Goal: Transaction & Acquisition: Book appointment/travel/reservation

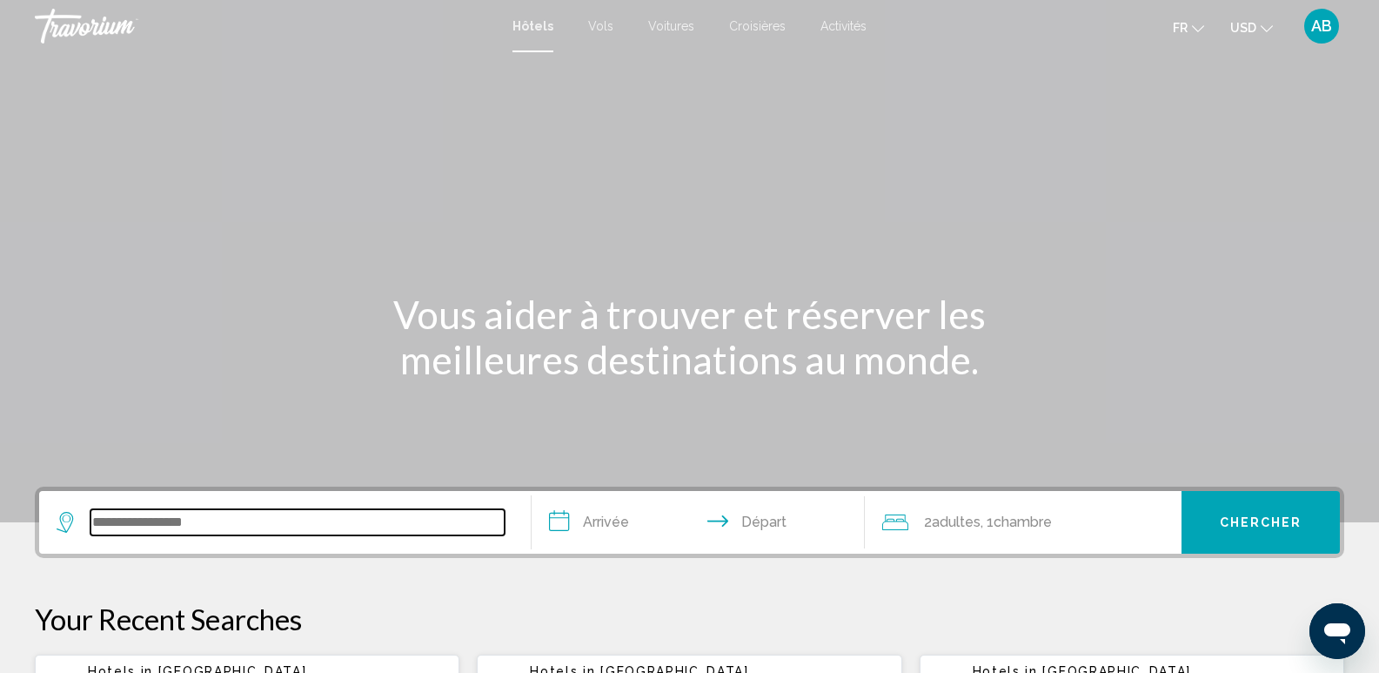
click at [200, 520] on input "Search widget" at bounding box center [298, 522] width 414 height 26
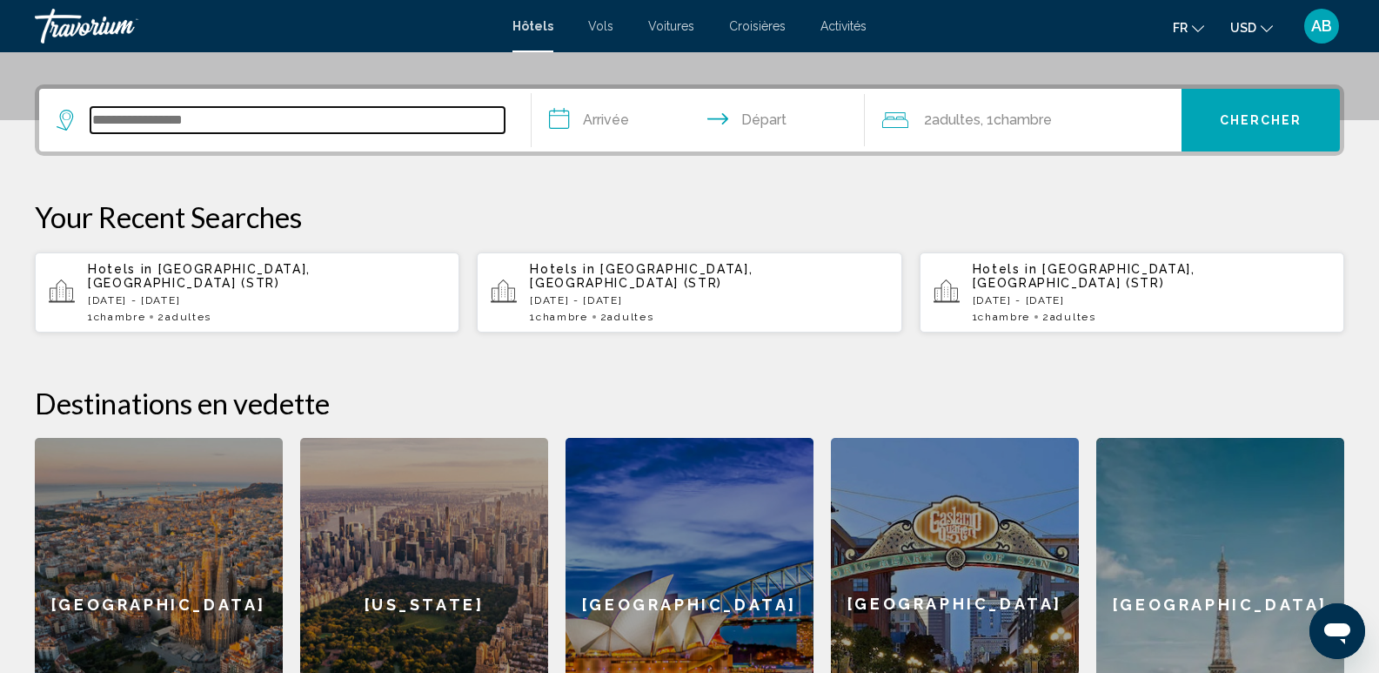
scroll to position [430, 0]
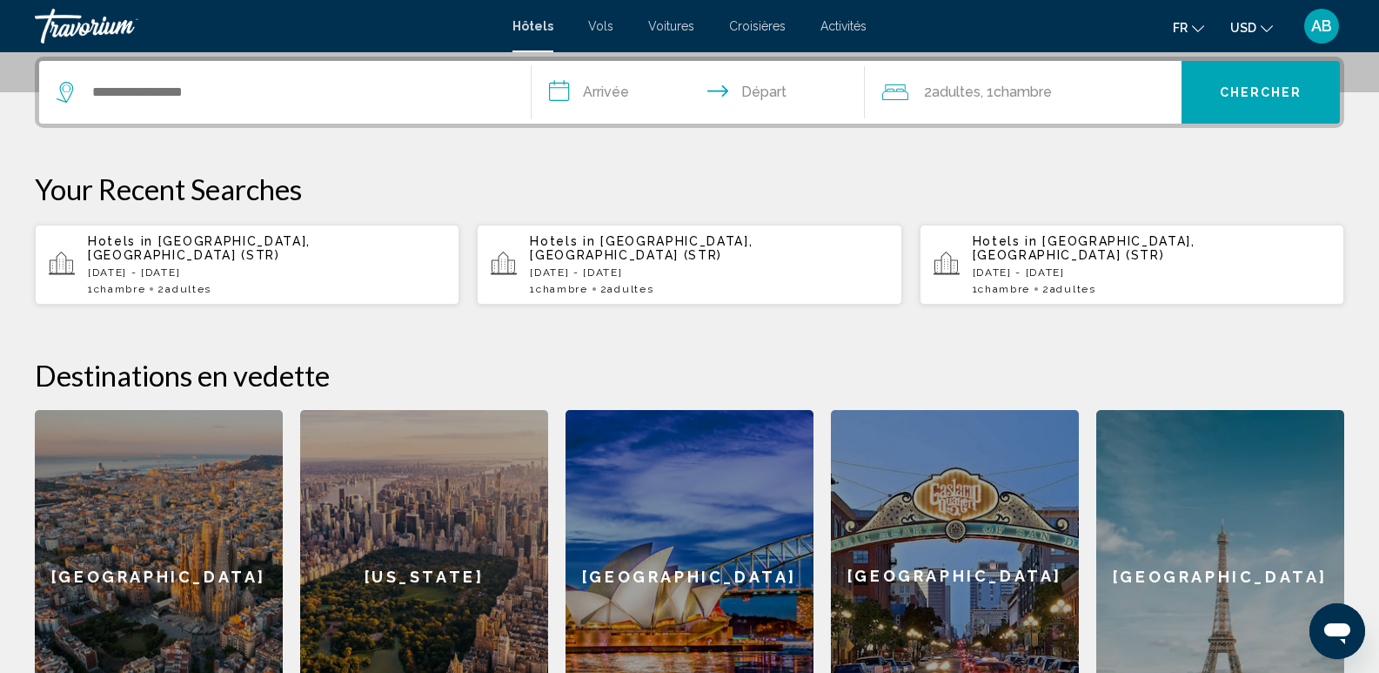
click at [843, 34] on div "Hôtels Vols Voitures Croisières Activités Hôtels Vols Voitures Croisières Activ…" at bounding box center [689, 26] width 1379 height 37
click at [835, 24] on span "Activités" at bounding box center [844, 26] width 46 height 14
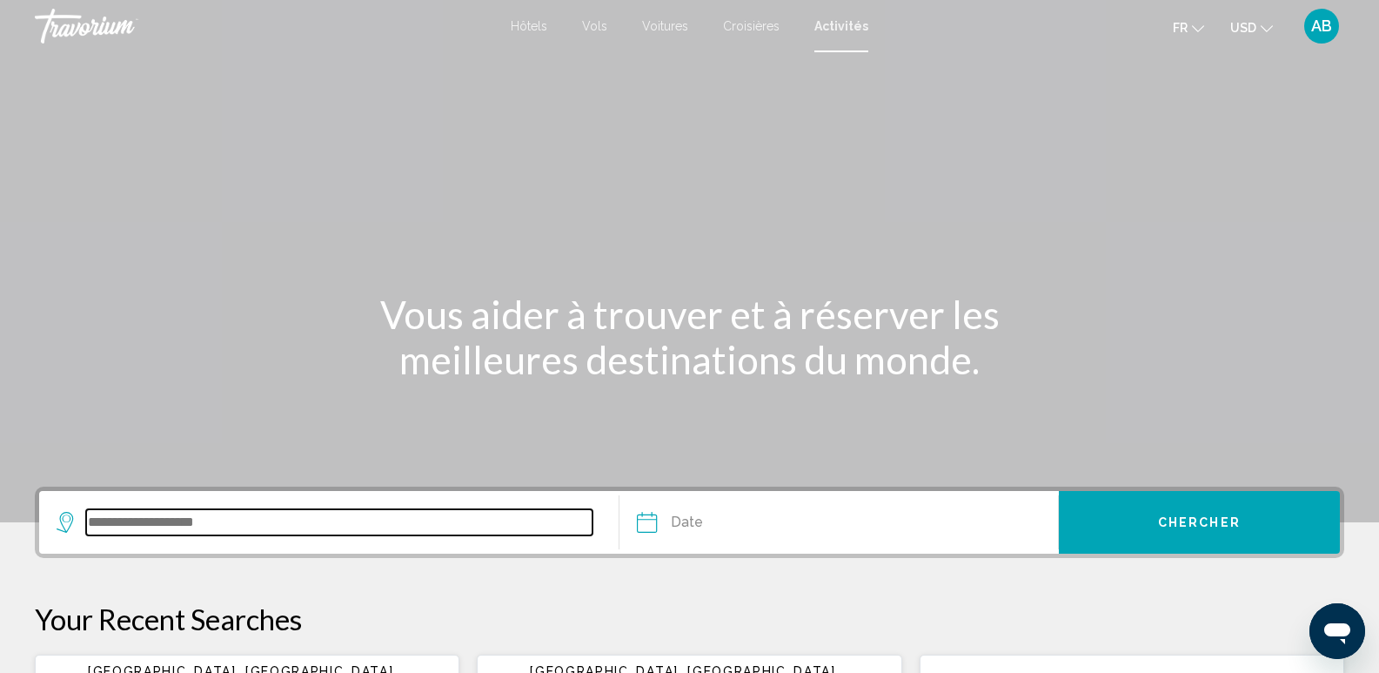
click at [122, 521] on input "Search widget" at bounding box center [339, 522] width 507 height 26
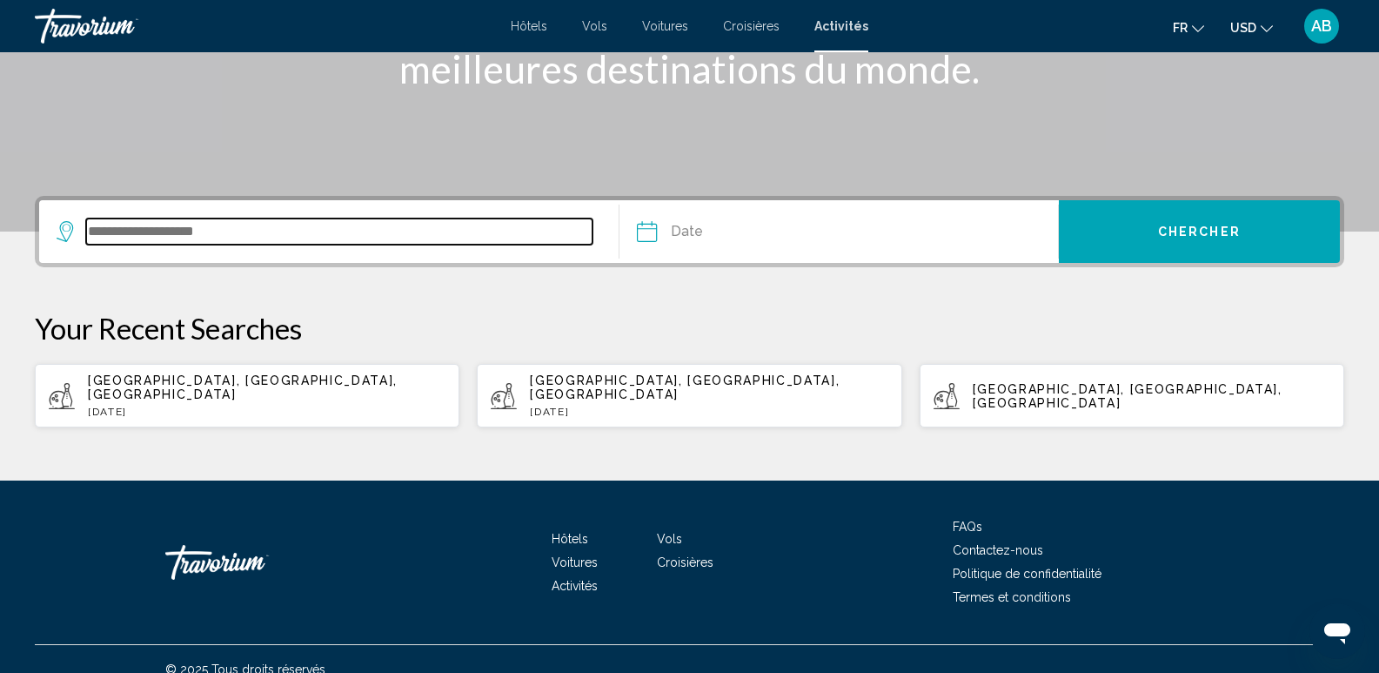
scroll to position [298, 0]
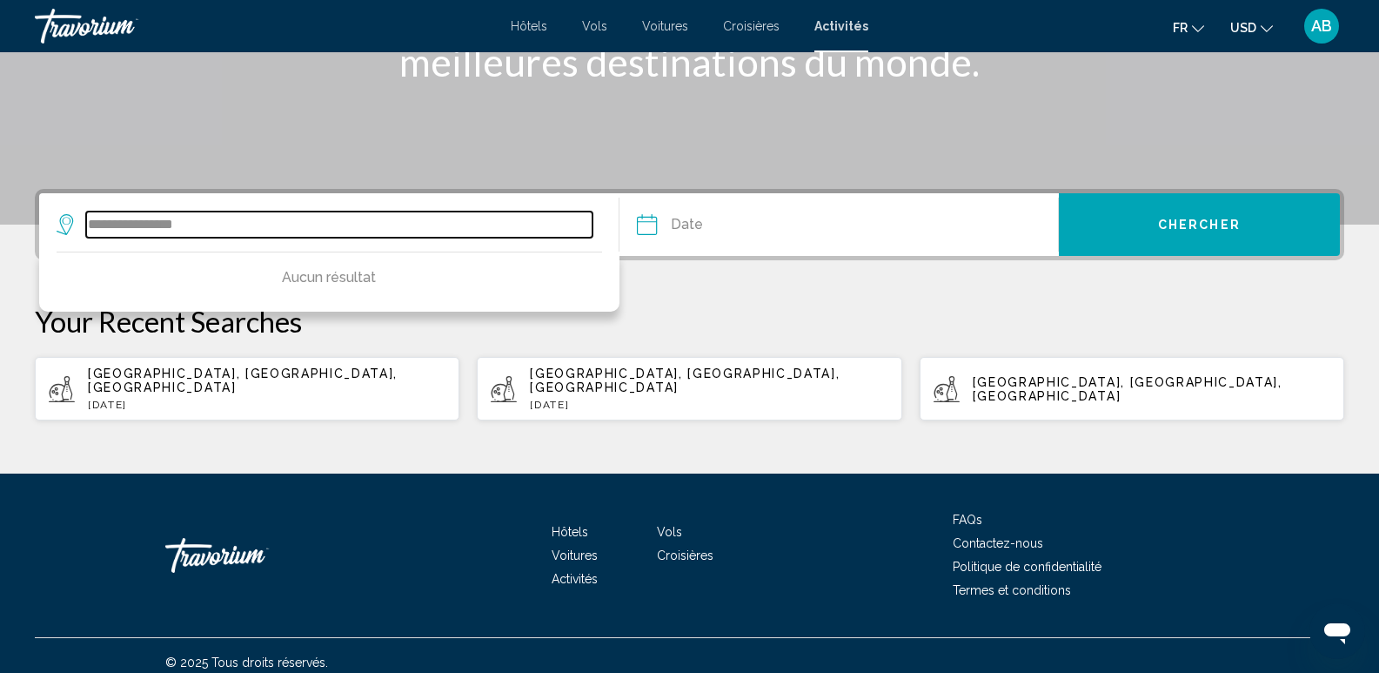
click at [121, 225] on input "**********" at bounding box center [339, 224] width 507 height 26
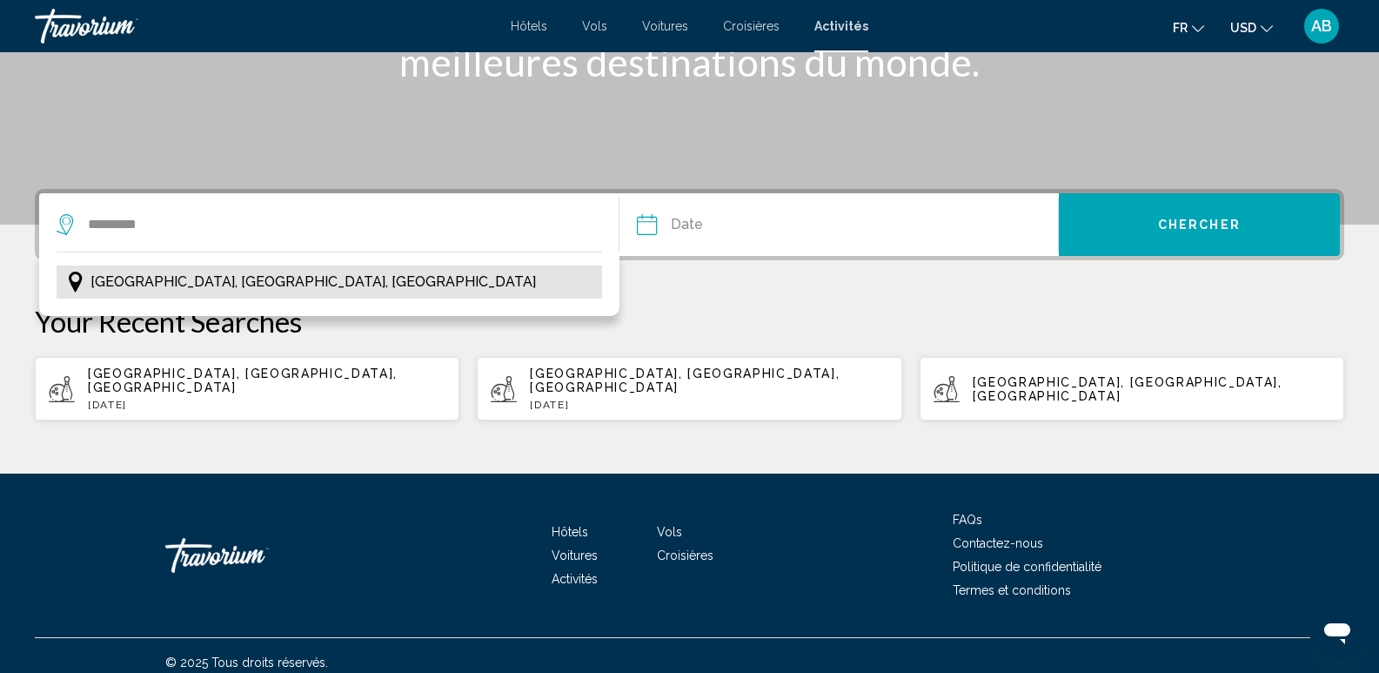
click at [230, 292] on span "[GEOGRAPHIC_DATA], [GEOGRAPHIC_DATA], [GEOGRAPHIC_DATA]" at bounding box center [314, 282] width 446 height 24
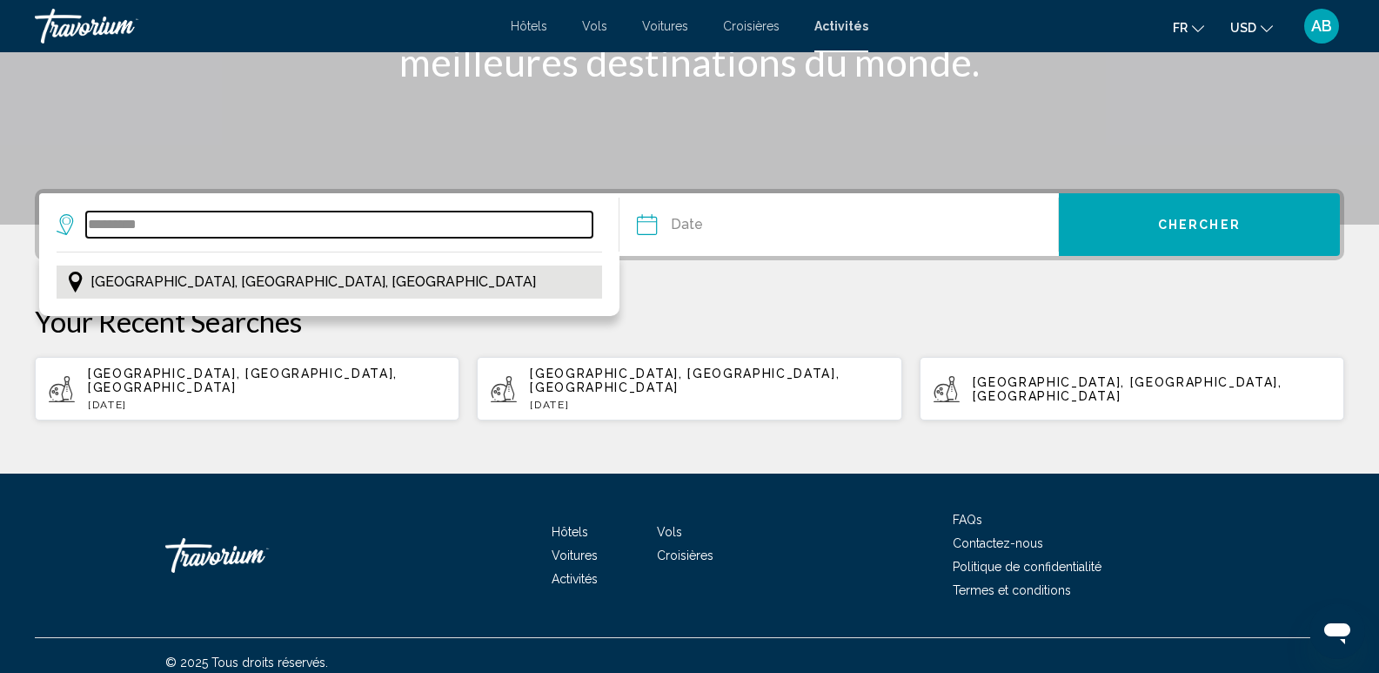
type input "**********"
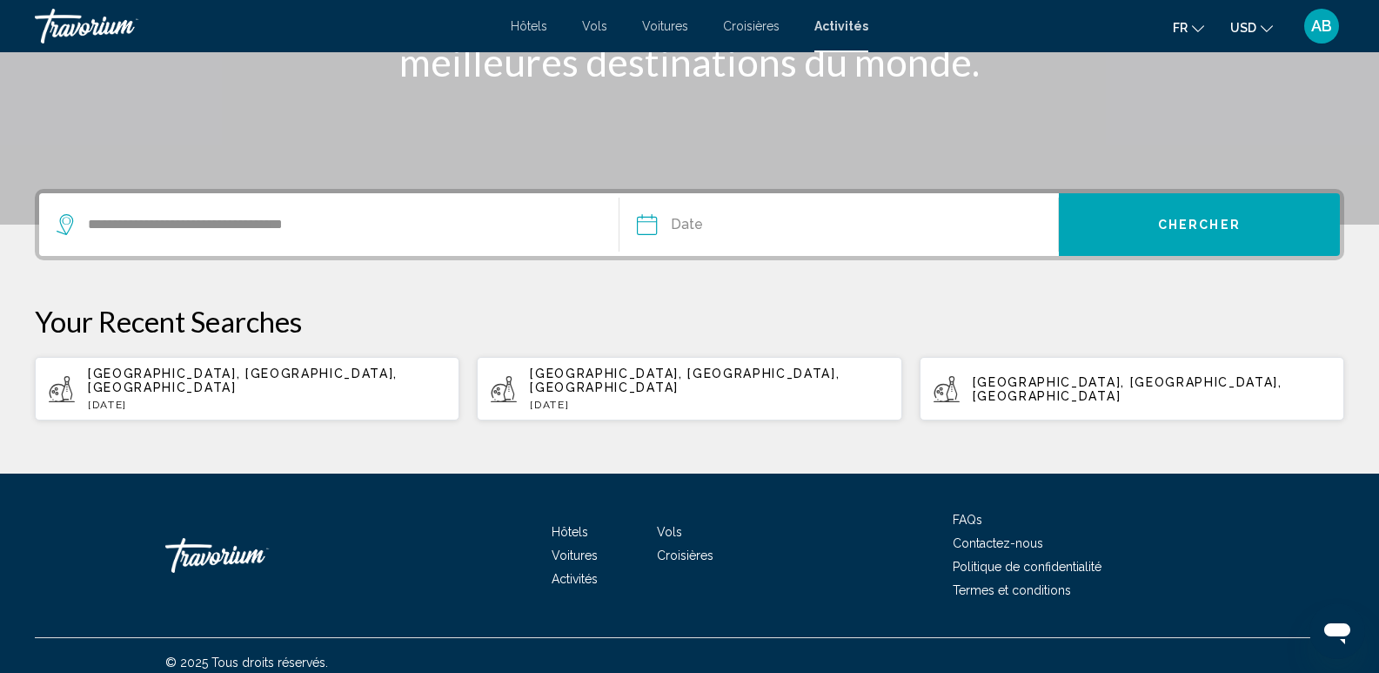
click at [703, 216] on input "Date" at bounding box center [742, 227] width 218 height 68
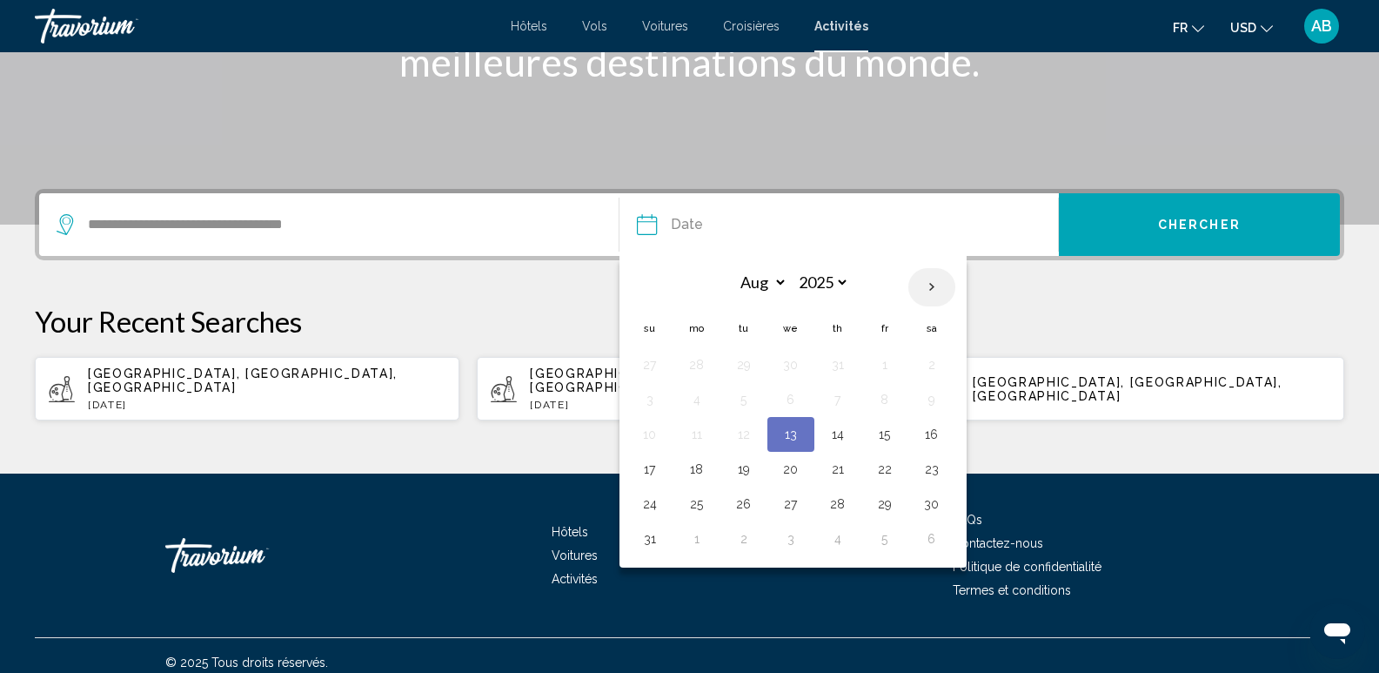
drag, startPoint x: 917, startPoint y: 269, endPoint x: 922, endPoint y: 278, distance: 9.7
click at [919, 269] on button "Next month" at bounding box center [932, 287] width 47 height 40
select select "*"
click at [889, 393] on button "12" at bounding box center [885, 399] width 28 height 24
type input "**********"
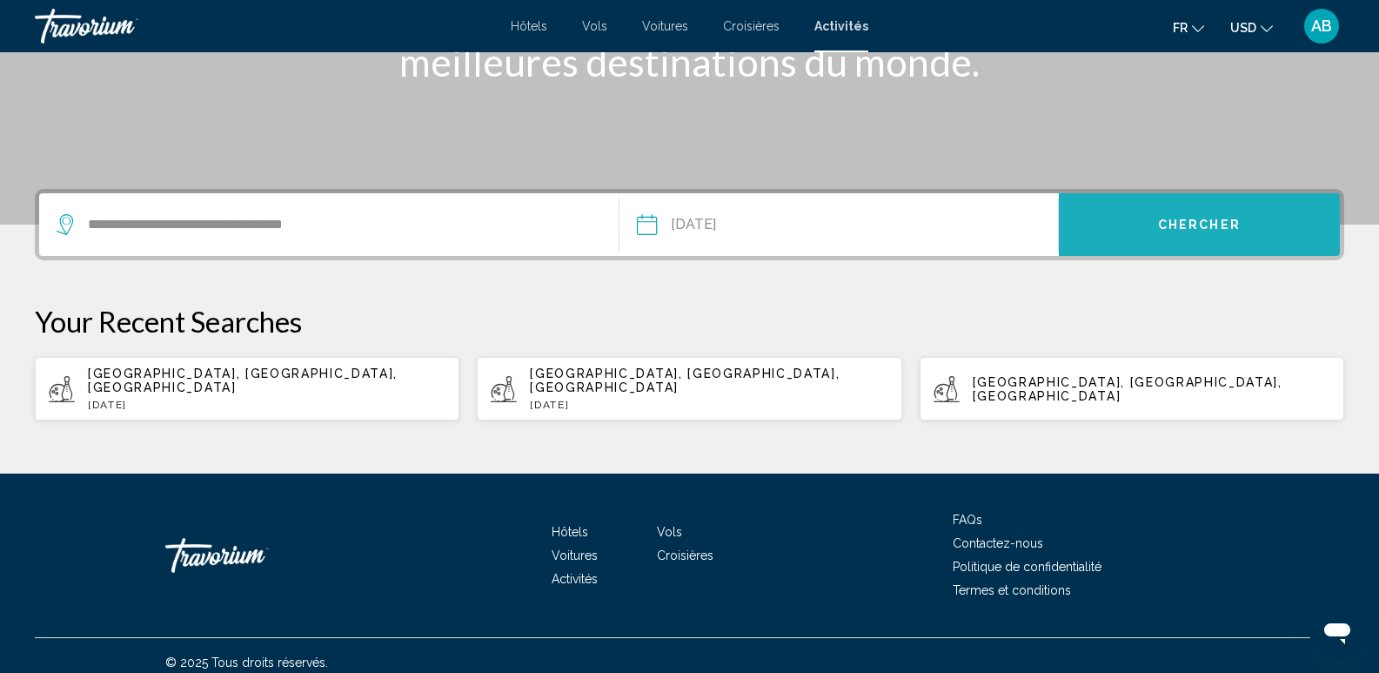
click at [1171, 227] on span "Chercher" at bounding box center [1199, 225] width 83 height 14
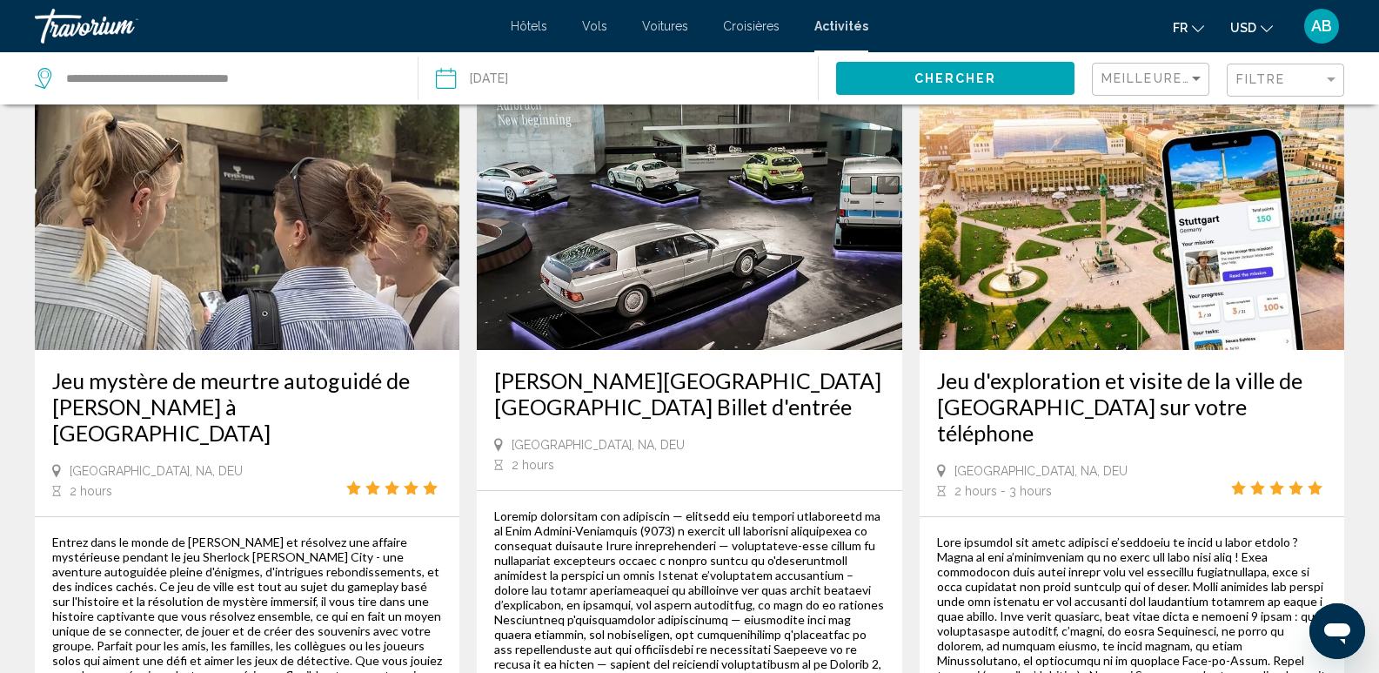
scroll to position [957, 0]
click at [727, 220] on img "Main content" at bounding box center [689, 209] width 425 height 278
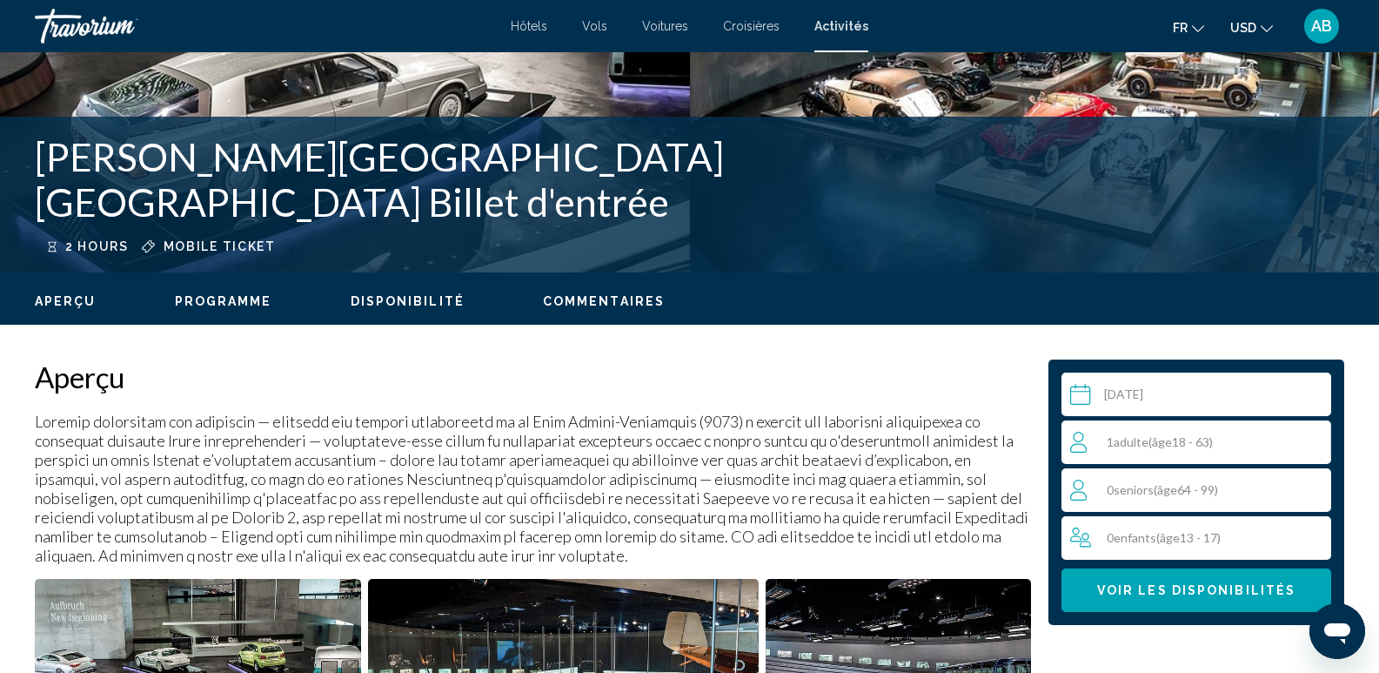
scroll to position [522, 0]
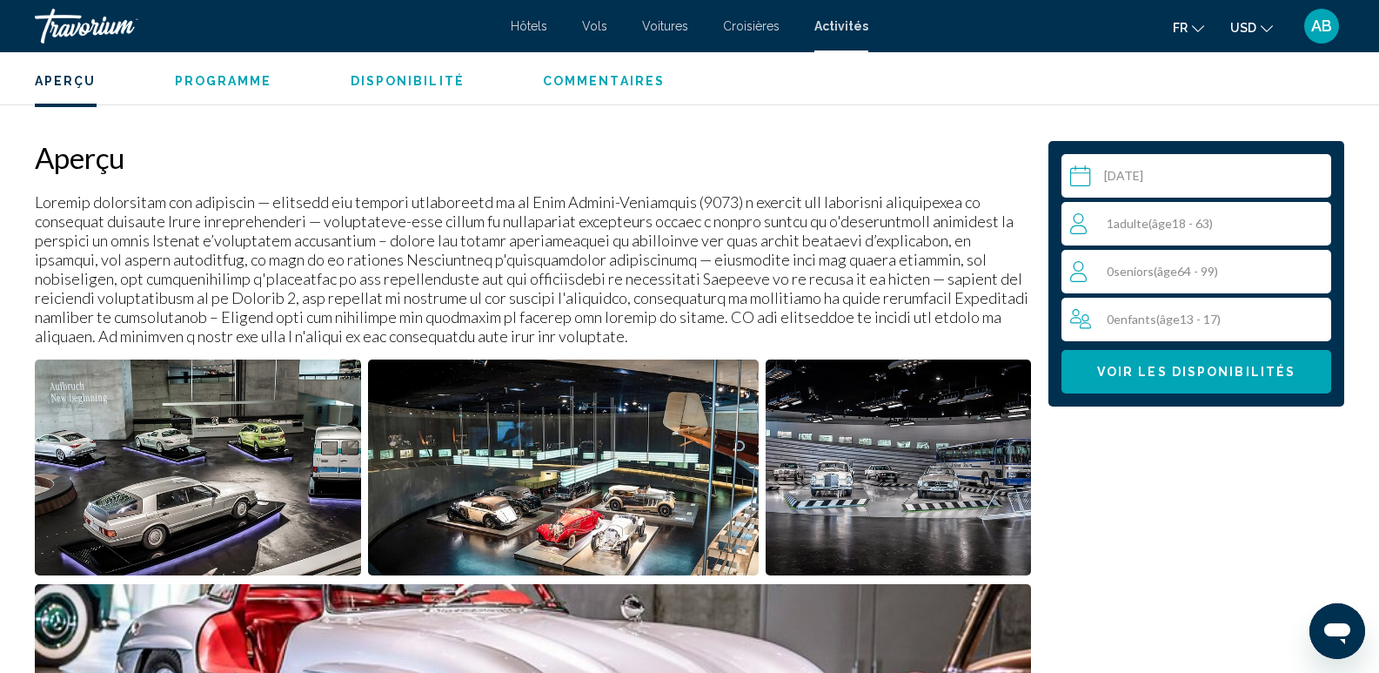
click at [1149, 178] on input "Main content" at bounding box center [1200, 178] width 277 height 49
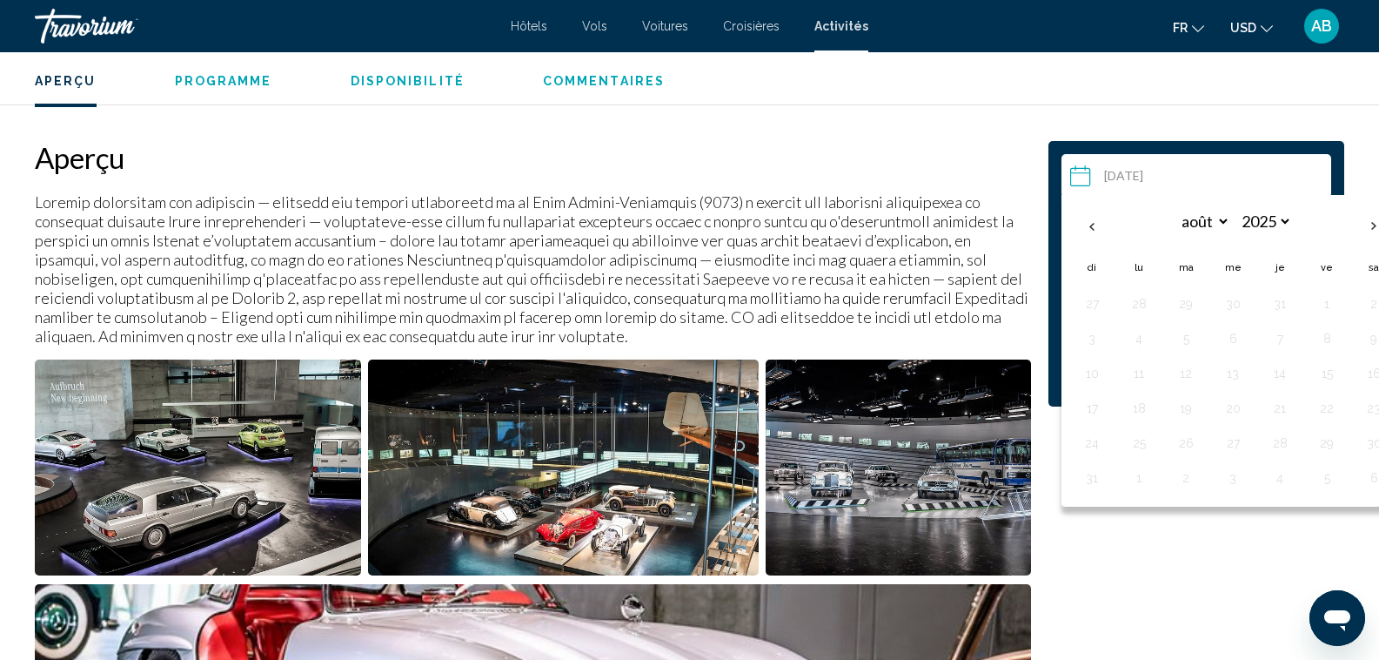
click at [1181, 103] on div "Aperçu Programme Disponibilité Commentaires" at bounding box center [689, 79] width 1379 height 54
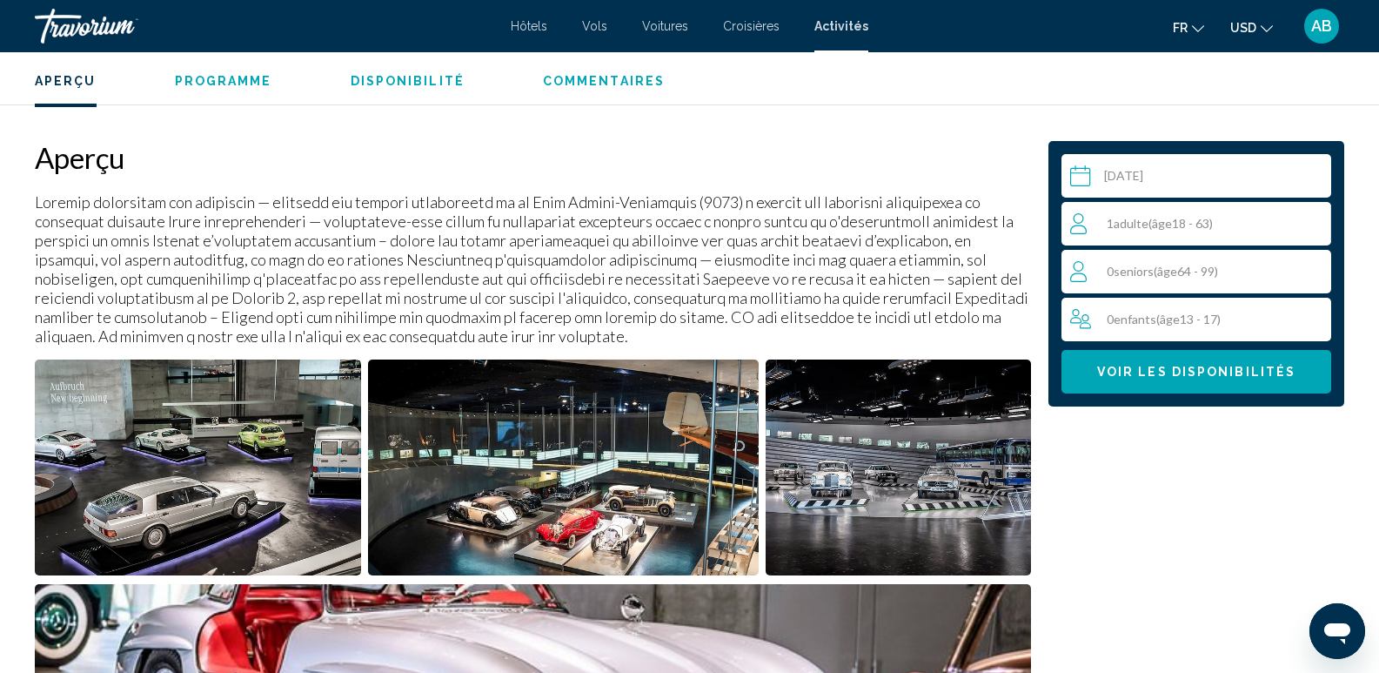
click at [1145, 226] on span "Adulte" at bounding box center [1131, 223] width 35 height 15
click at [1317, 223] on icon "Increment adults" at bounding box center [1314, 223] width 16 height 16
click at [1316, 222] on icon "Increment adults" at bounding box center [1314, 223] width 16 height 16
click at [1077, 220] on icon "Decrement adults" at bounding box center [1078, 222] width 16 height 21
click at [1211, 377] on span "Voir les disponibilités" at bounding box center [1196, 373] width 198 height 14
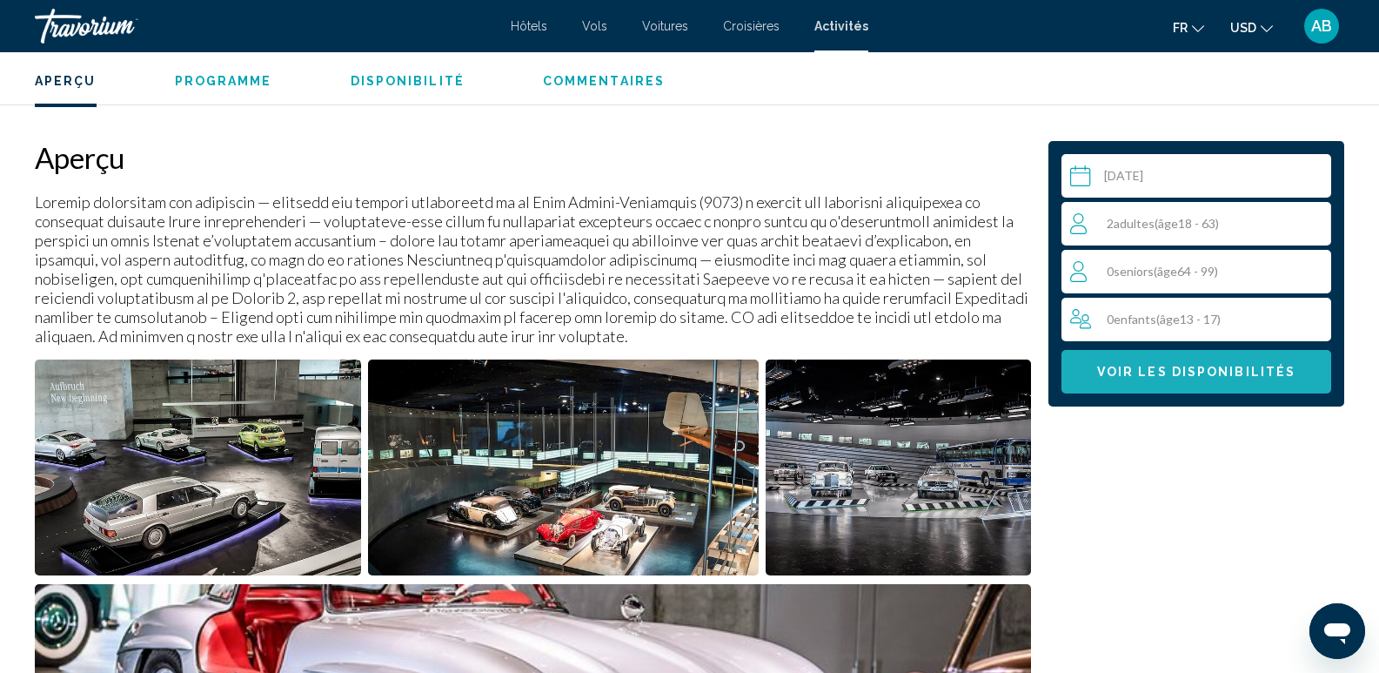
click at [1204, 369] on span "Voir les disponibilités" at bounding box center [1196, 373] width 198 height 14
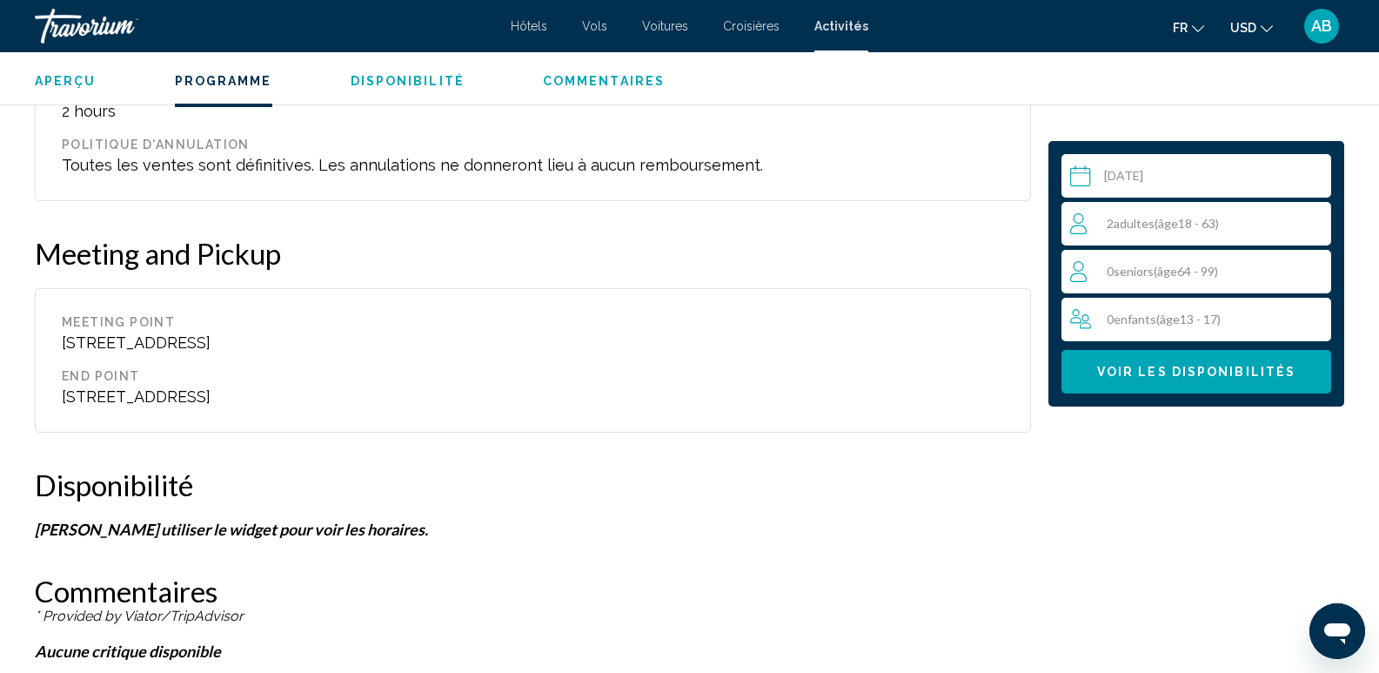
scroll to position [2089, 0]
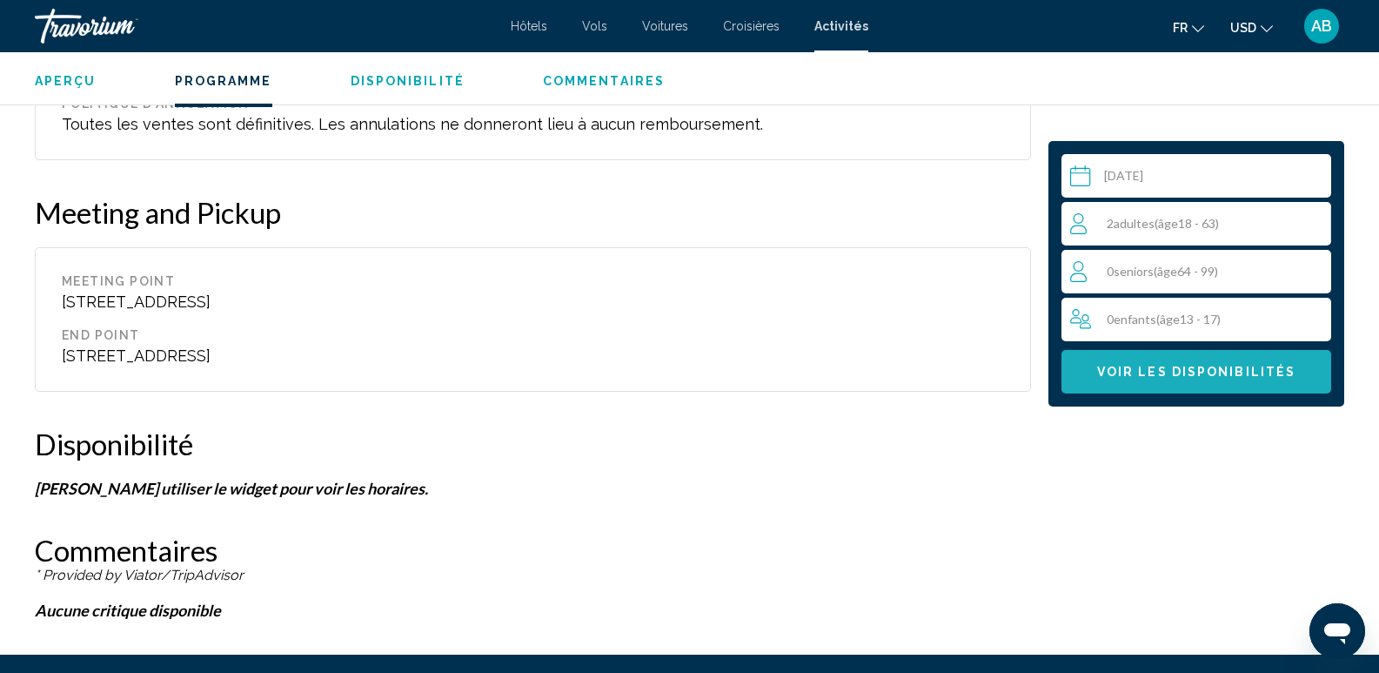
click at [1152, 368] on span "Voir les disponibilités" at bounding box center [1196, 373] width 198 height 14
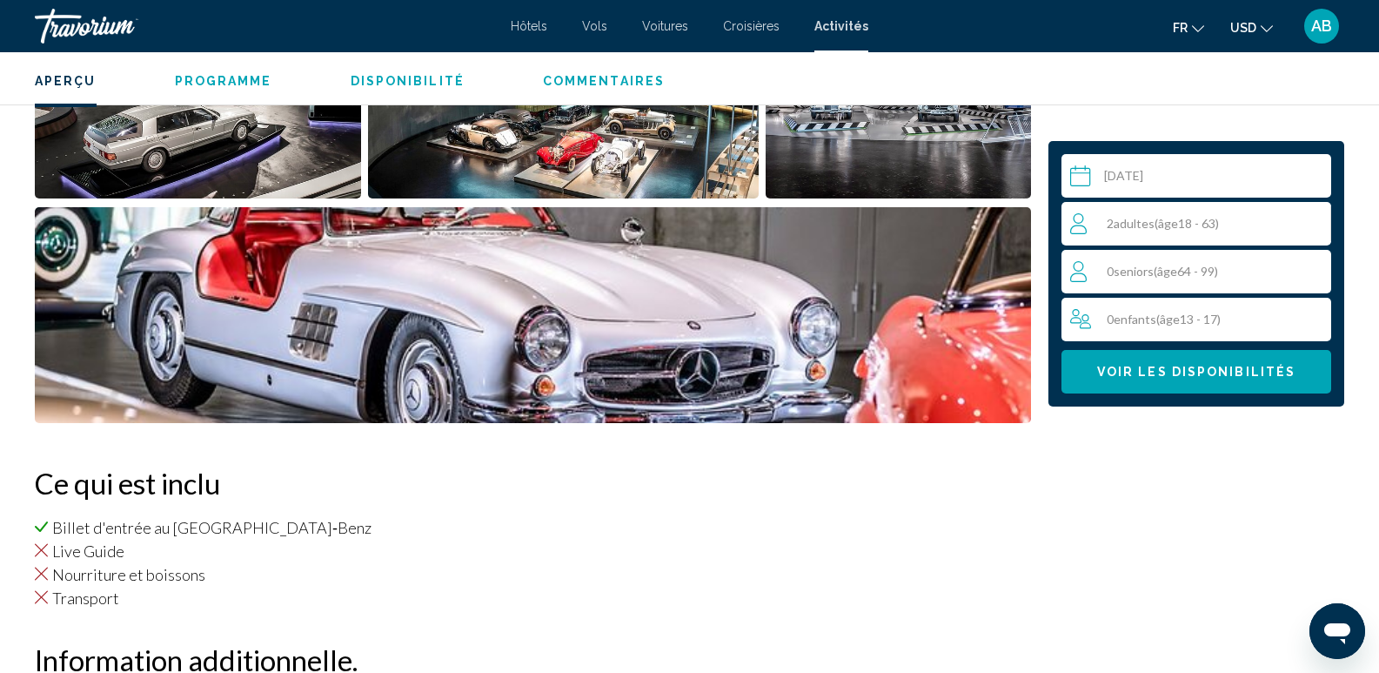
scroll to position [1044, 0]
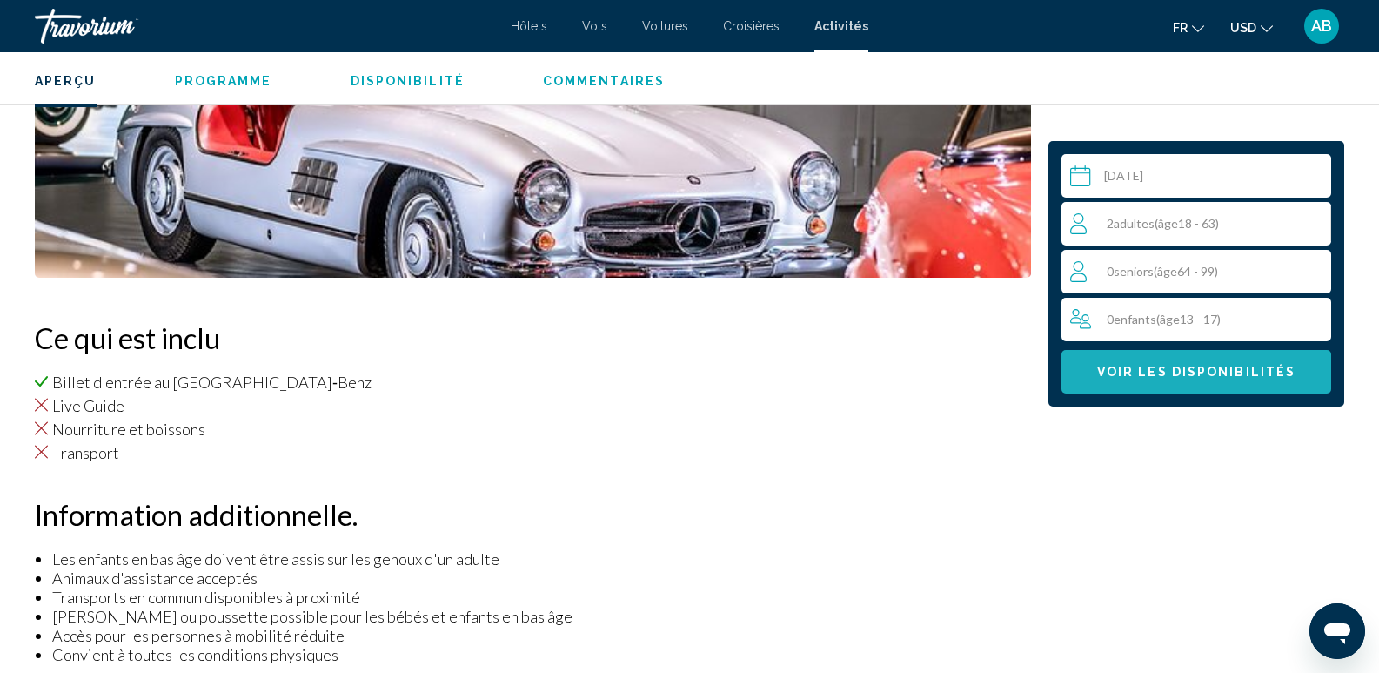
click at [1139, 378] on span "Voir les disponibilités" at bounding box center [1196, 373] width 198 height 14
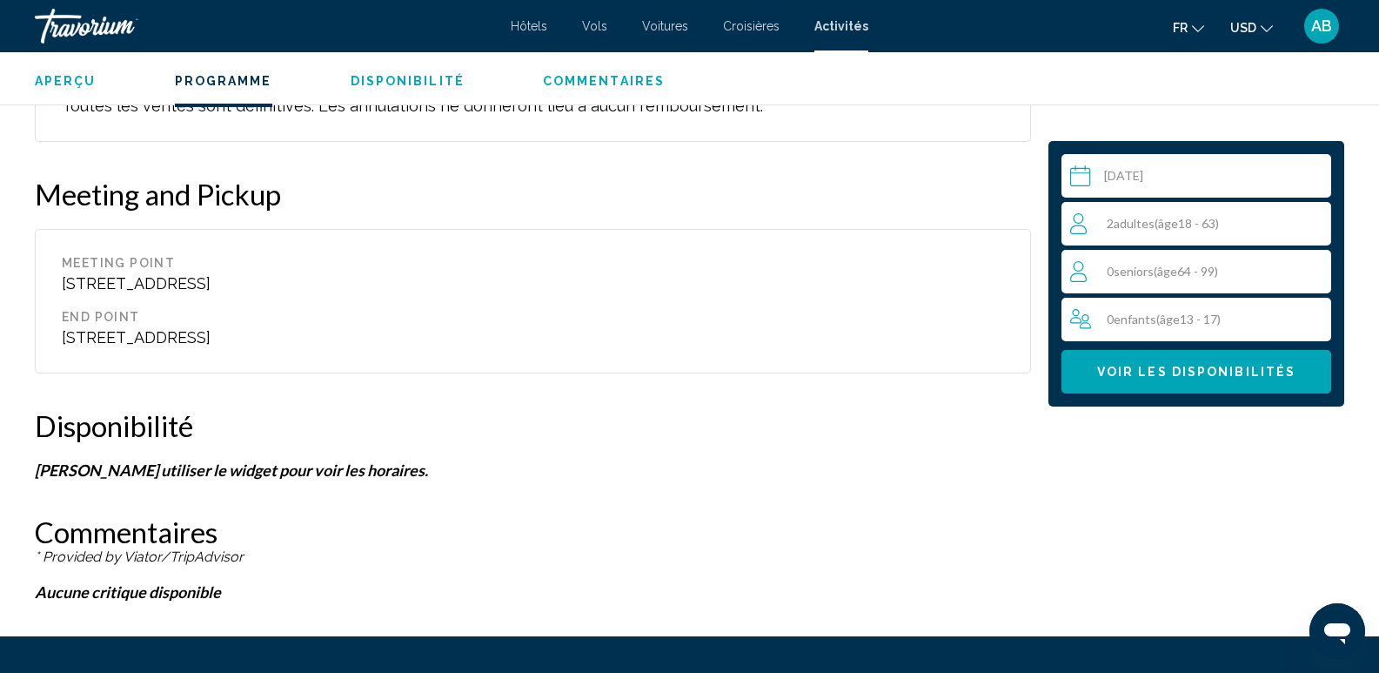
scroll to position [2176, 0]
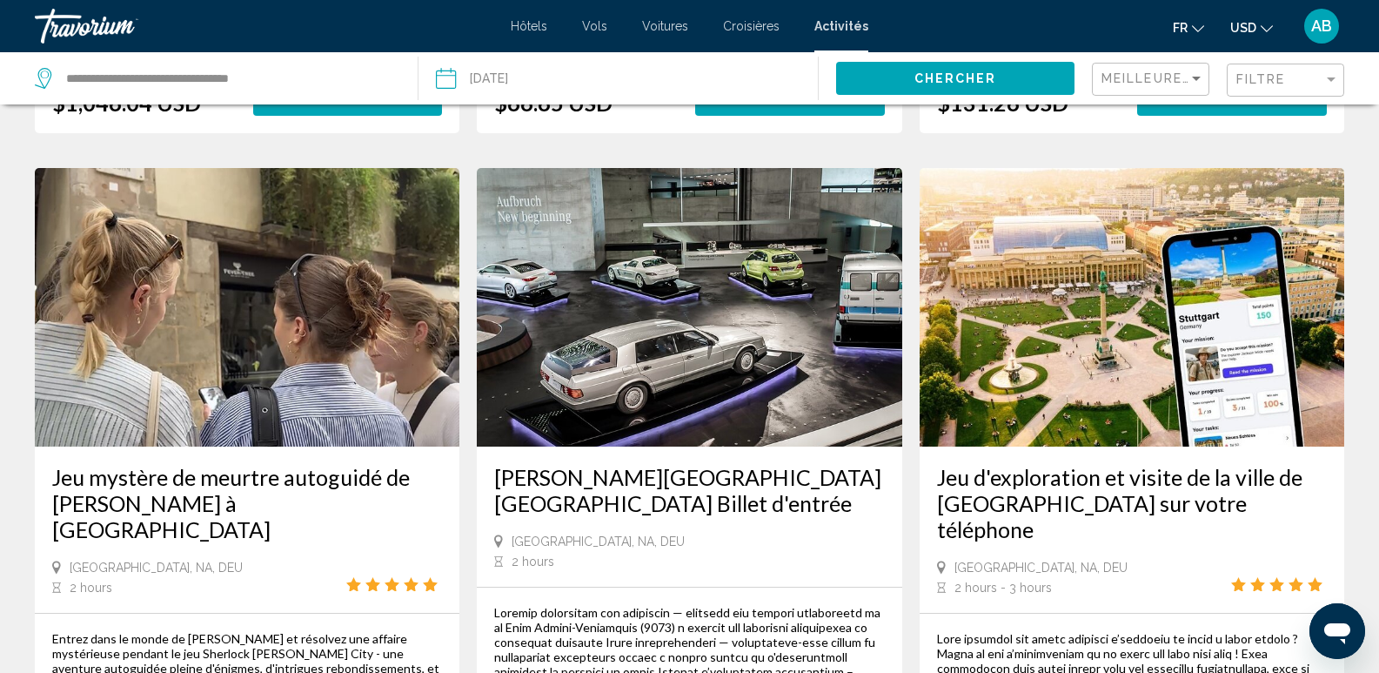
scroll to position [870, 0]
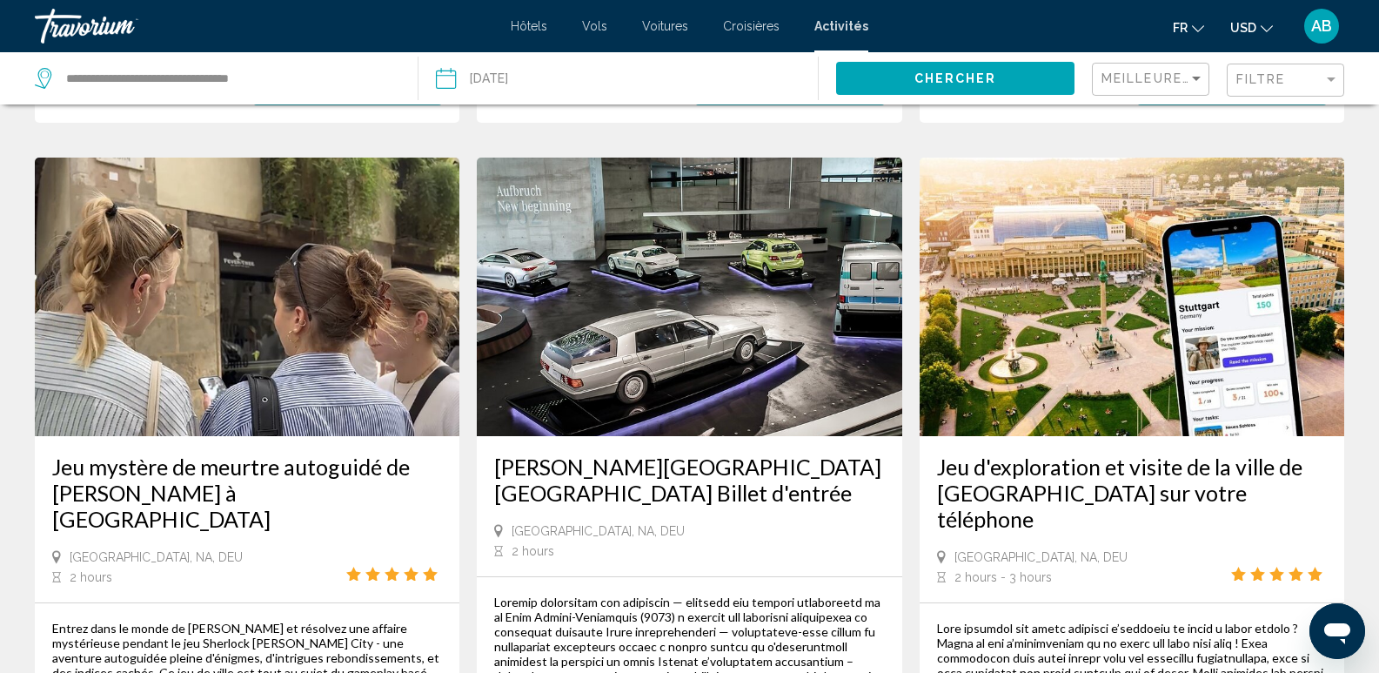
click at [1164, 240] on img "Main content" at bounding box center [1132, 297] width 425 height 278
